Goal: Task Accomplishment & Management: Use online tool/utility

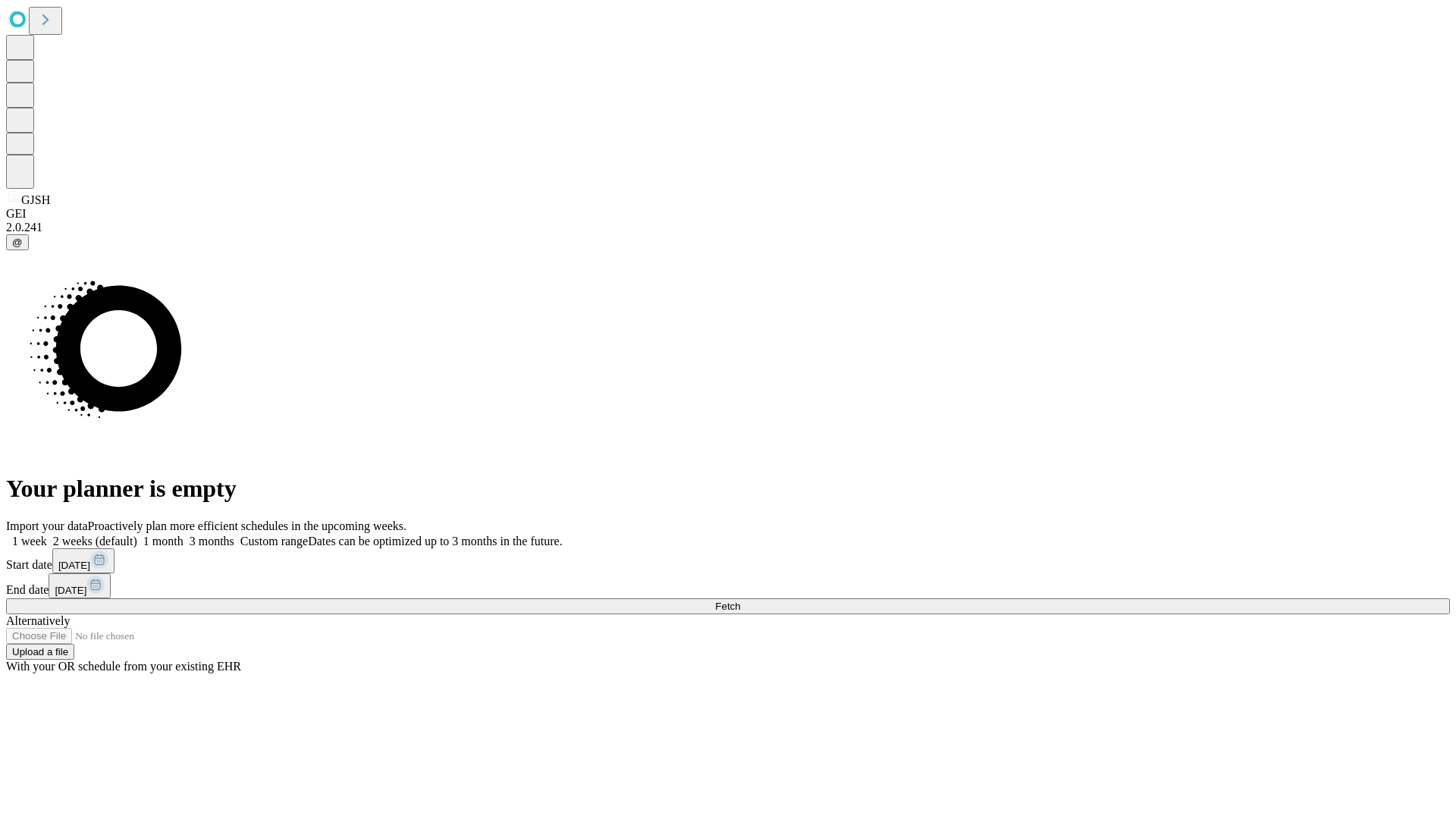
click at [740, 600] on span "Fetch" at bounding box center [728, 606] width 25 height 12
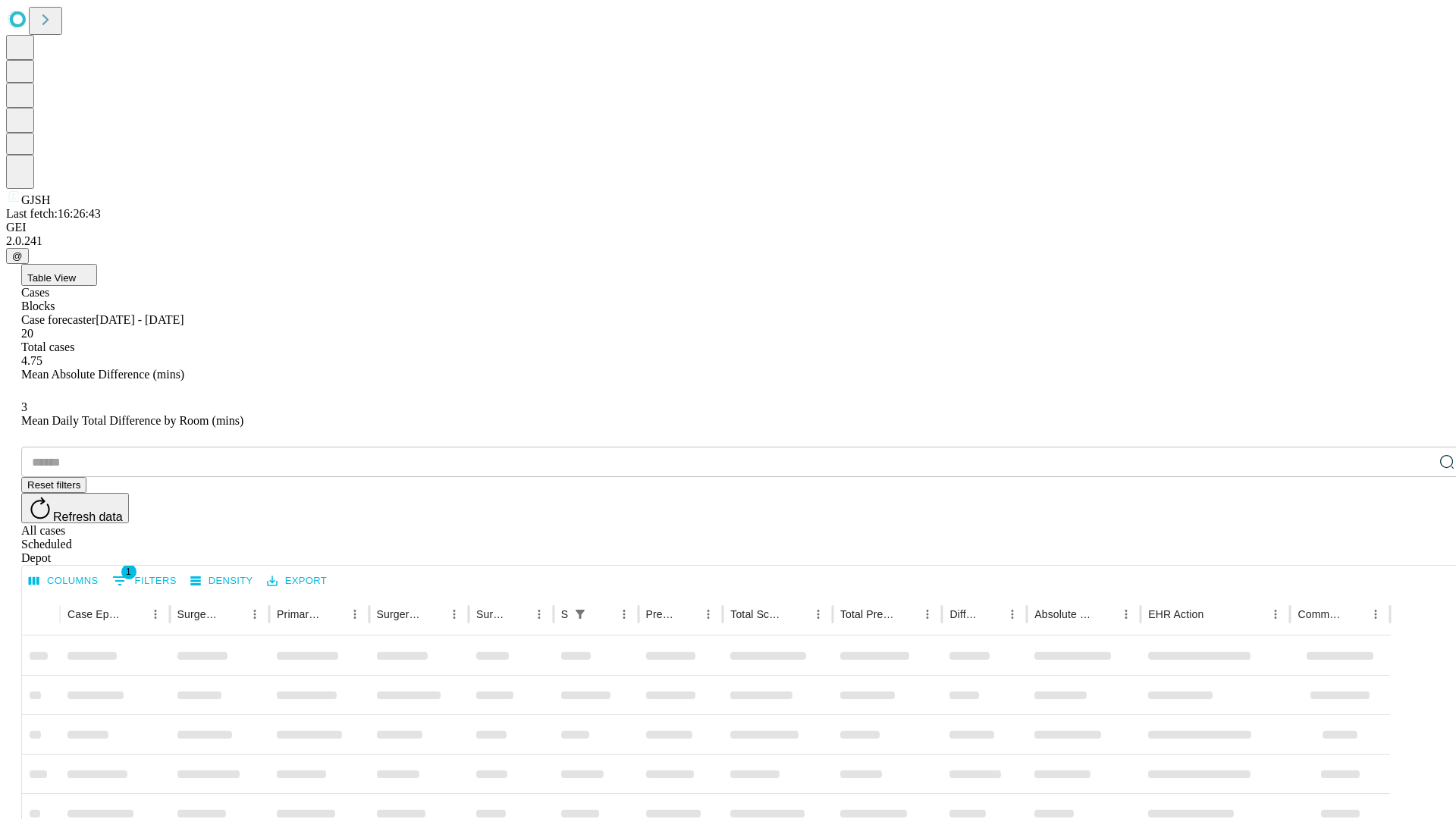
click at [1417, 551] on div "Depot" at bounding box center [742, 558] width 1444 height 13
